Goal: Complete application form

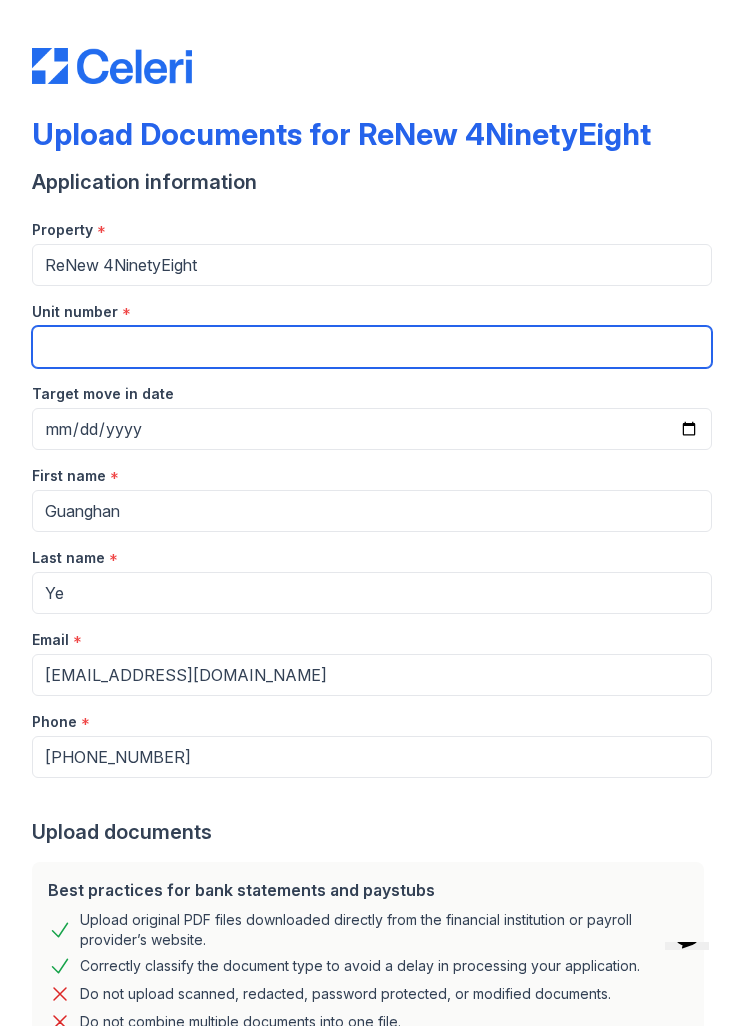
click at [82, 344] on input "Unit number" at bounding box center [372, 347] width 680 height 42
type input "40"
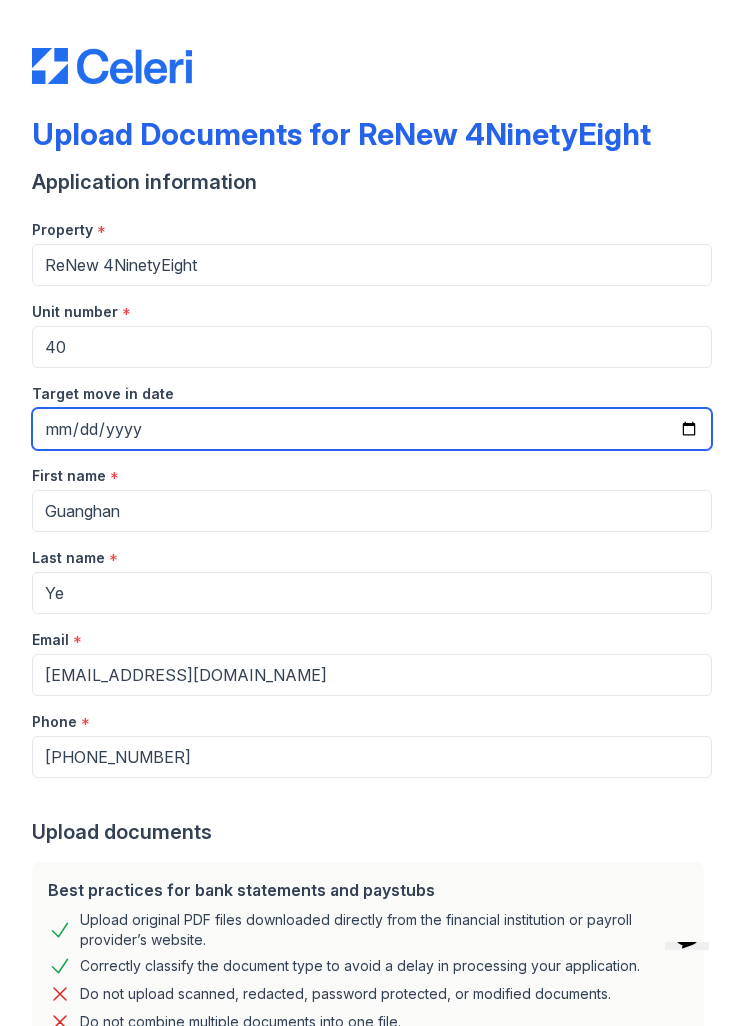
click at [81, 427] on input "Target move in date" at bounding box center [372, 429] width 680 height 42
type input "[DATE]"
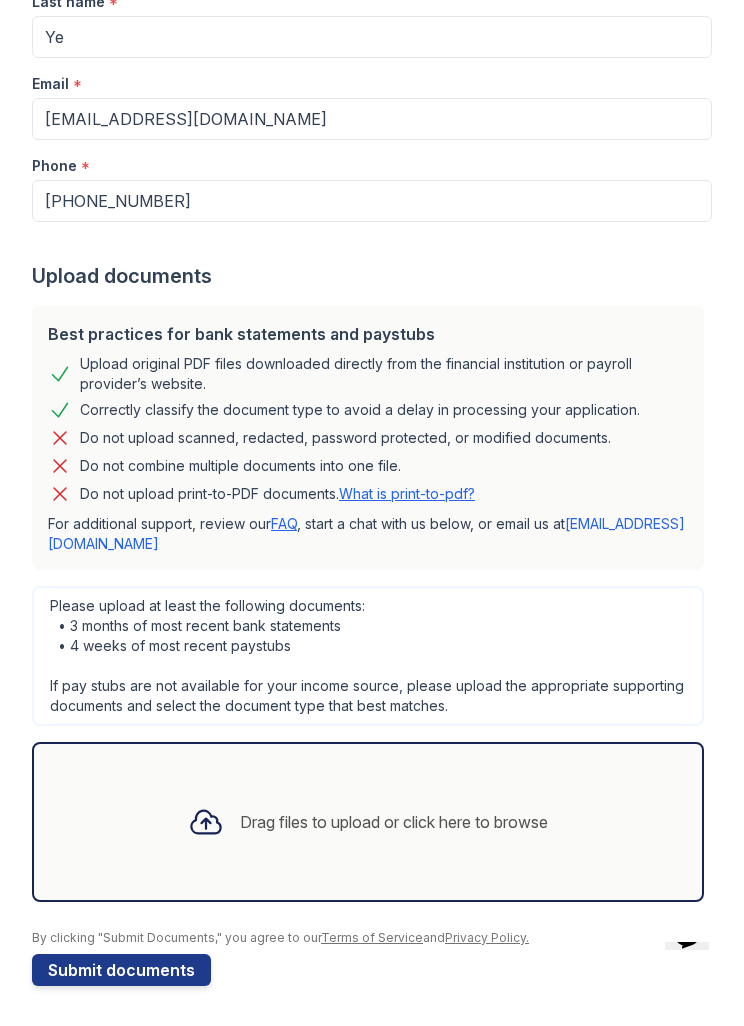
scroll to position [556, 0]
click at [490, 826] on div "Drag files to upload or click here to browse" at bounding box center [394, 822] width 308 height 24
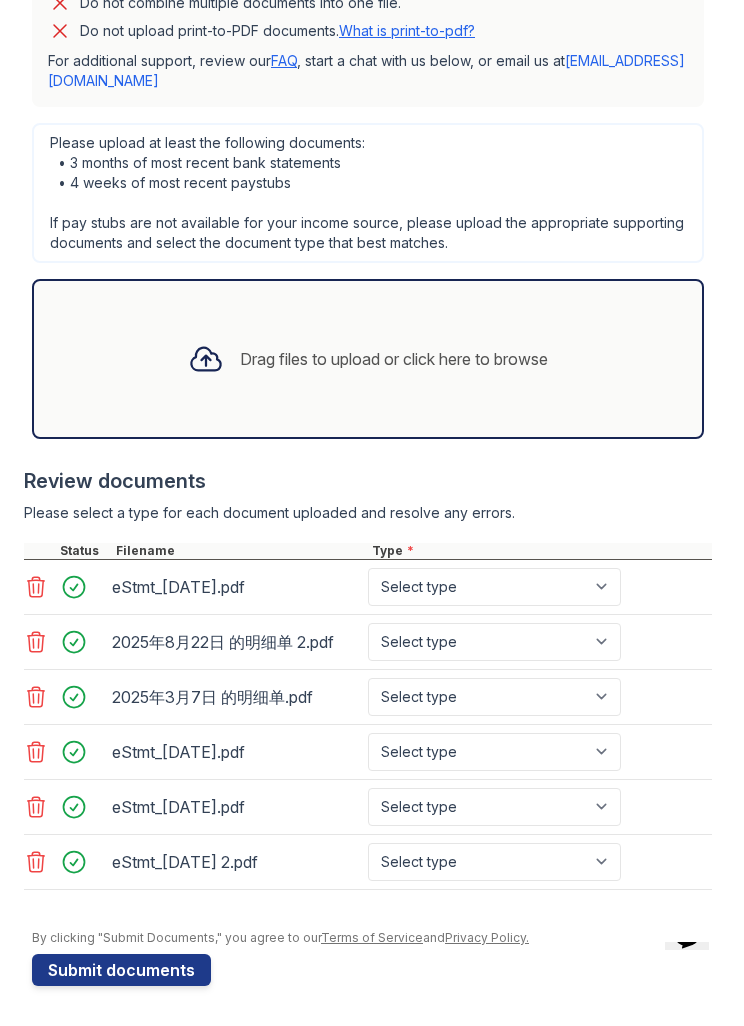
scroll to position [1019, 0]
click at [570, 592] on select "Select type Paystub Bank Statement Offer Letter Tax Documents Benefit Award Let…" at bounding box center [494, 587] width 253 height 38
select select "bank_statement"
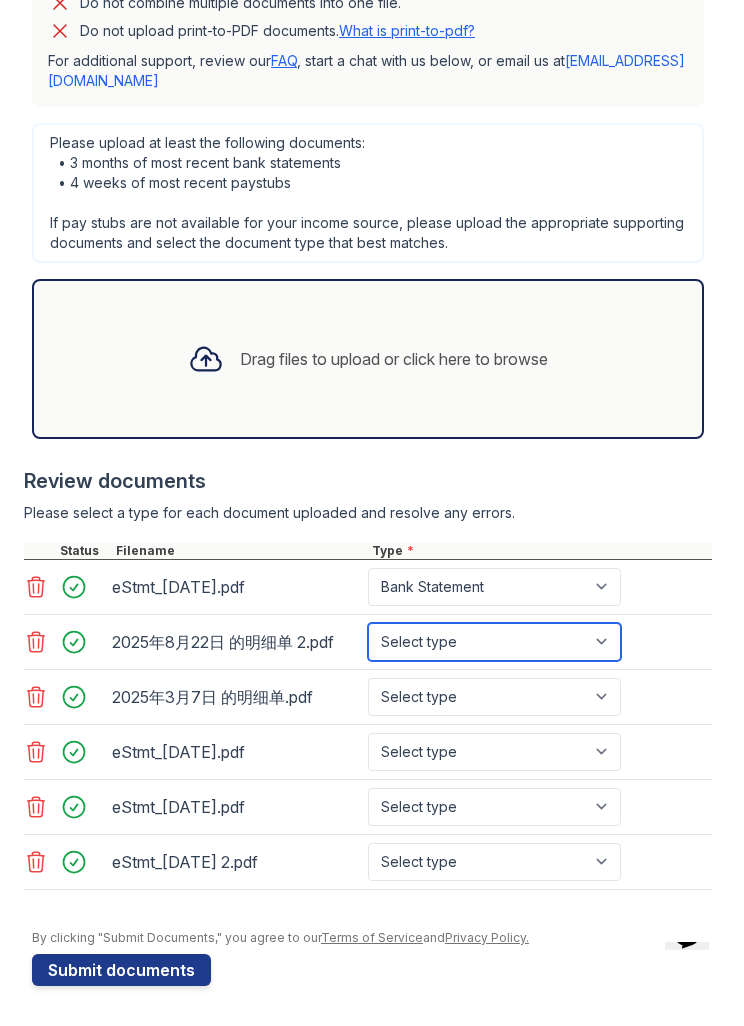
click at [604, 643] on select "Select type Paystub Bank Statement Offer Letter Tax Documents Benefit Award Let…" at bounding box center [494, 642] width 253 height 38
click at [605, 636] on select "Select type Paystub Bank Statement Offer Letter Tax Documents Benefit Award Let…" at bounding box center [494, 642] width 253 height 38
select select "paystub"
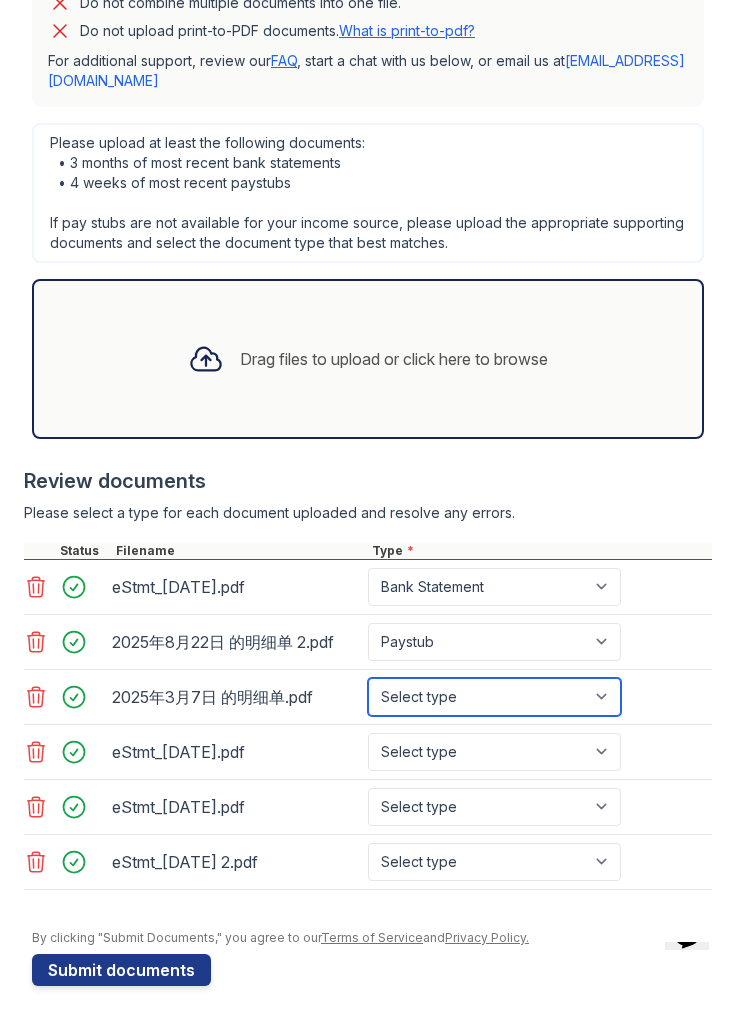
click at [568, 687] on select "Select type Paystub Bank Statement Offer Letter Tax Documents Benefit Award Let…" at bounding box center [494, 697] width 253 height 38
select select "paystub"
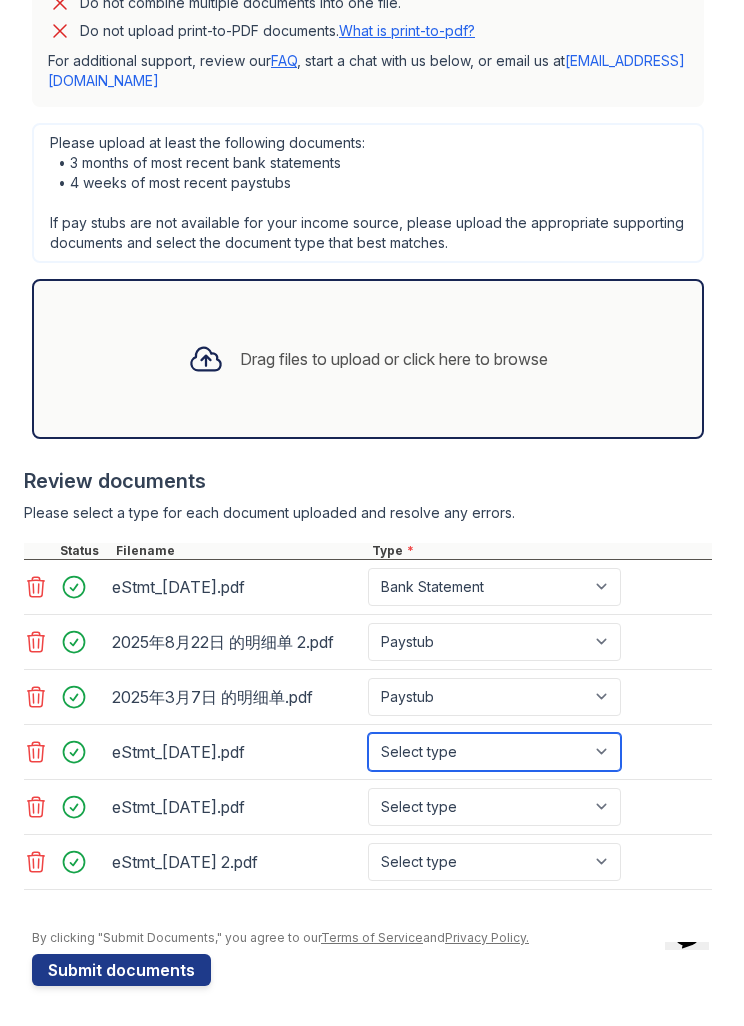
click at [547, 754] on select "Select type Paystub Bank Statement Offer Letter Tax Documents Benefit Award Let…" at bounding box center [494, 752] width 253 height 38
select select "bank_statement"
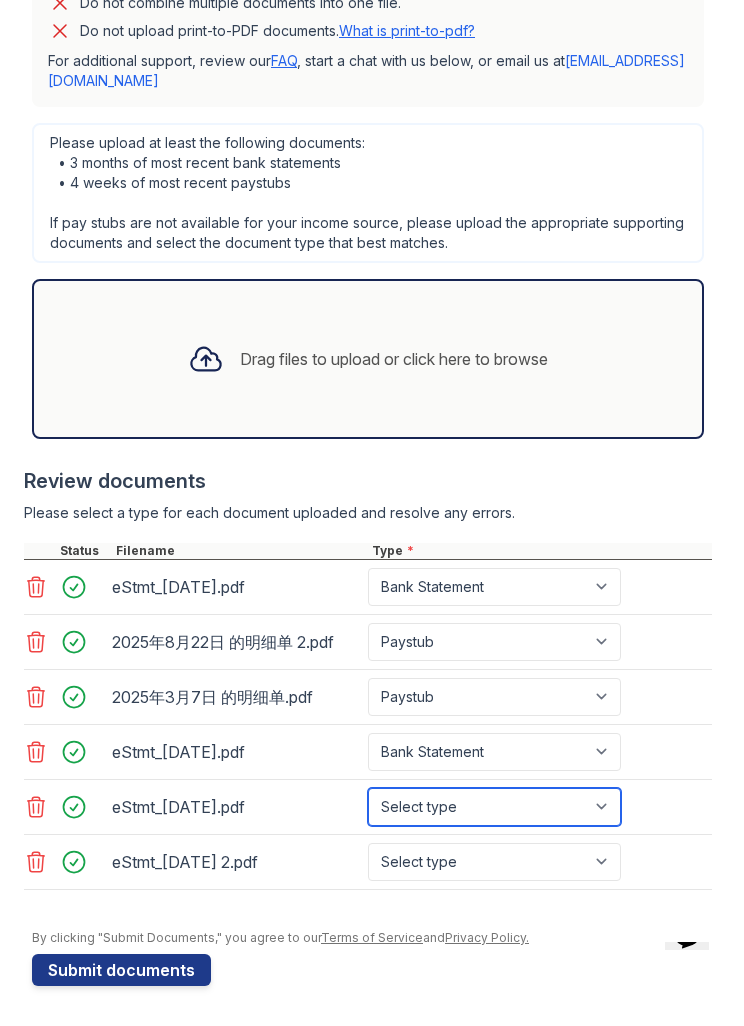
click at [530, 807] on select "Select type Paystub Bank Statement Offer Letter Tax Documents Benefit Award Let…" at bounding box center [494, 807] width 253 height 38
select select "bank_statement"
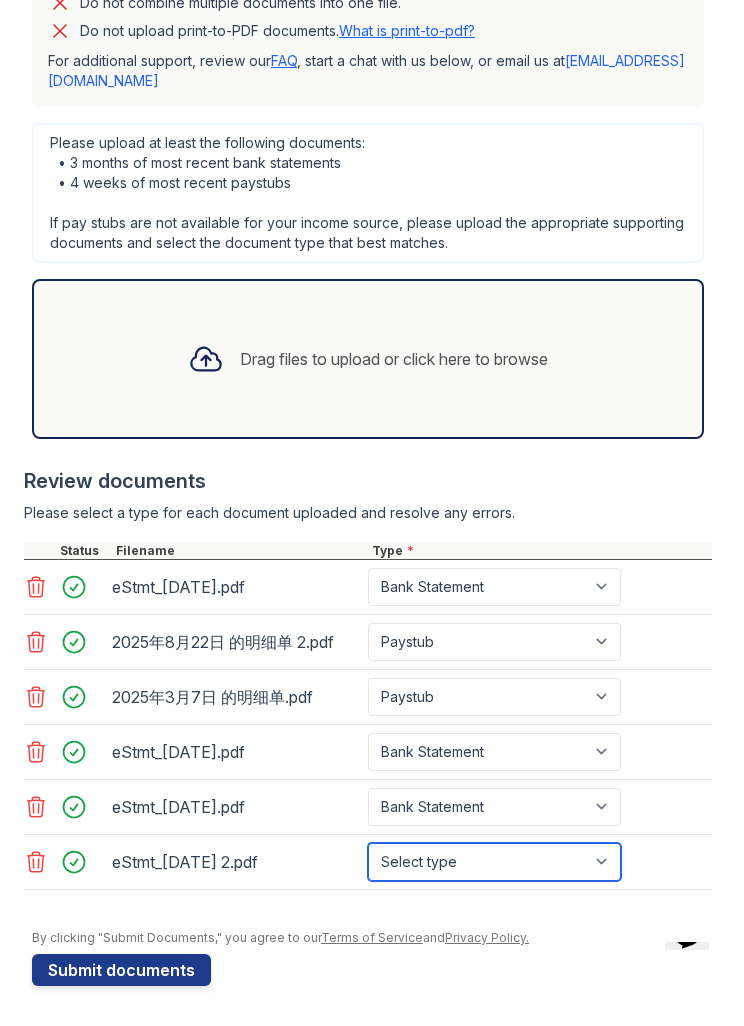
click at [518, 861] on select "Select type Paystub Bank Statement Offer Letter Tax Documents Benefit Award Let…" at bounding box center [494, 862] width 253 height 38
select select "bank_statement"
click at [100, 971] on button "Submit documents" at bounding box center [121, 970] width 179 height 32
